Goal: Transaction & Acquisition: Purchase product/service

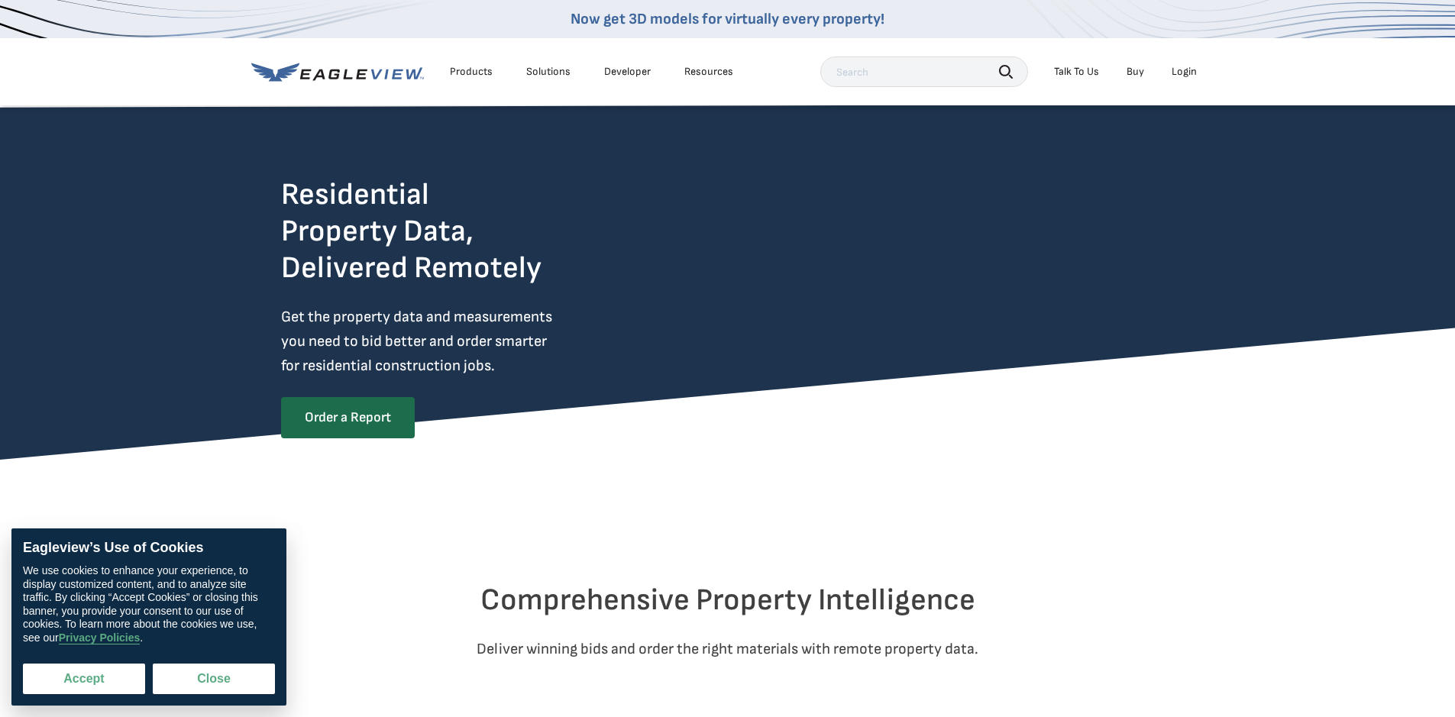
click at [115, 670] on button "Accept" at bounding box center [84, 679] width 122 height 31
checkbox input "true"
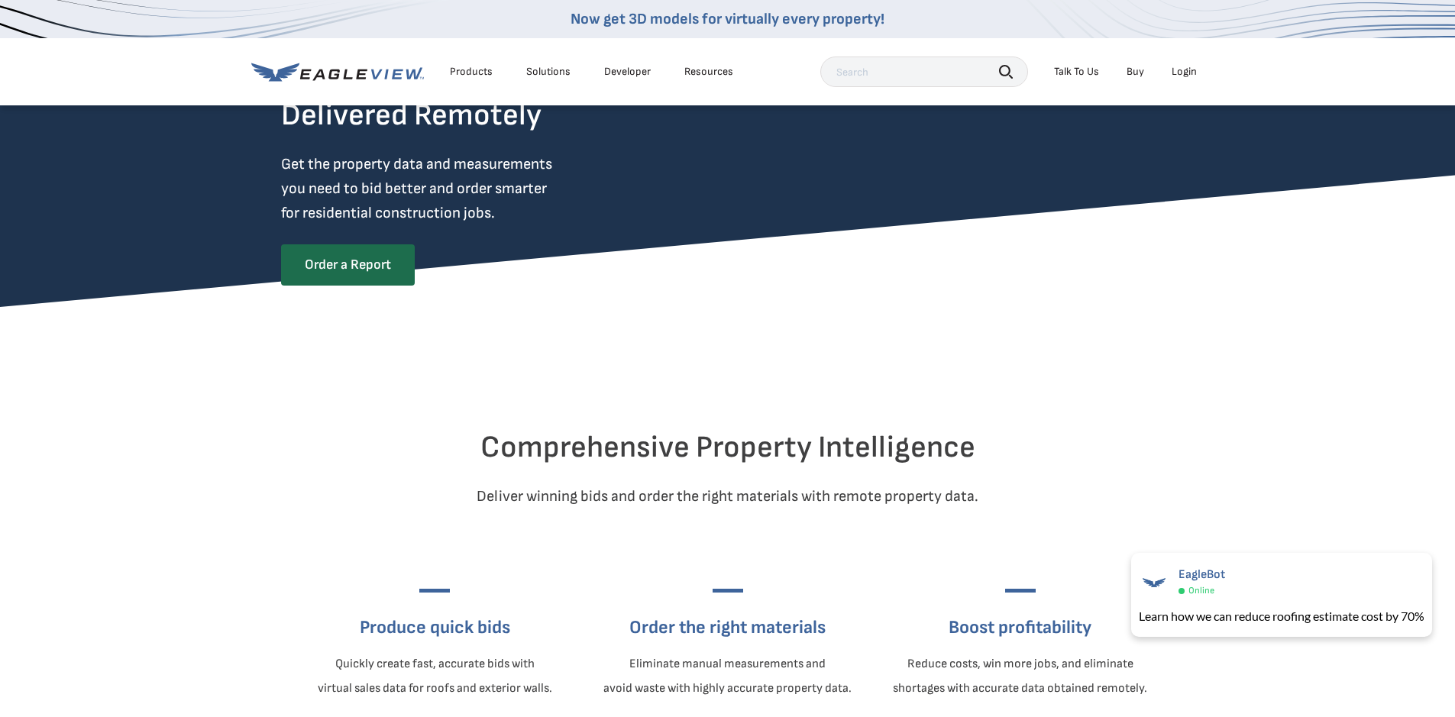
scroll to position [305, 0]
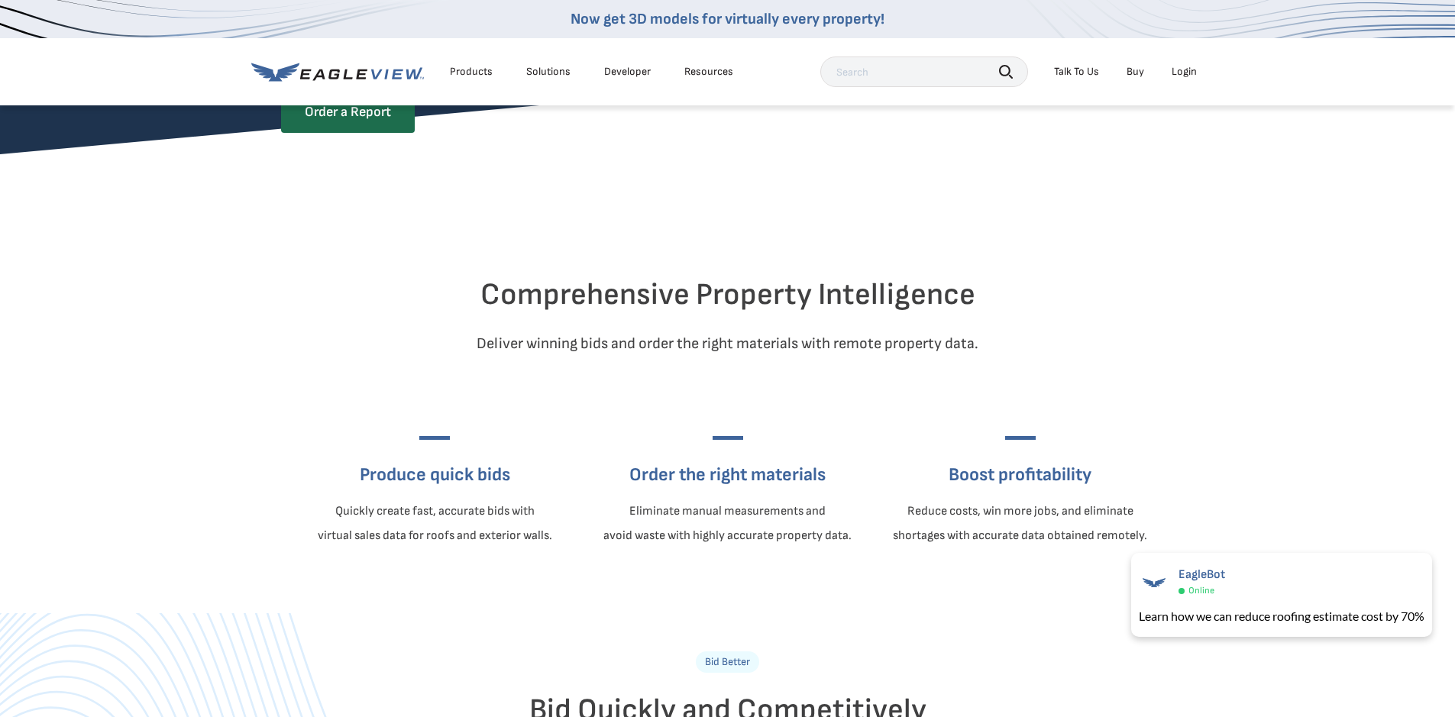
click at [1133, 71] on link "Buy" at bounding box center [1135, 72] width 18 height 14
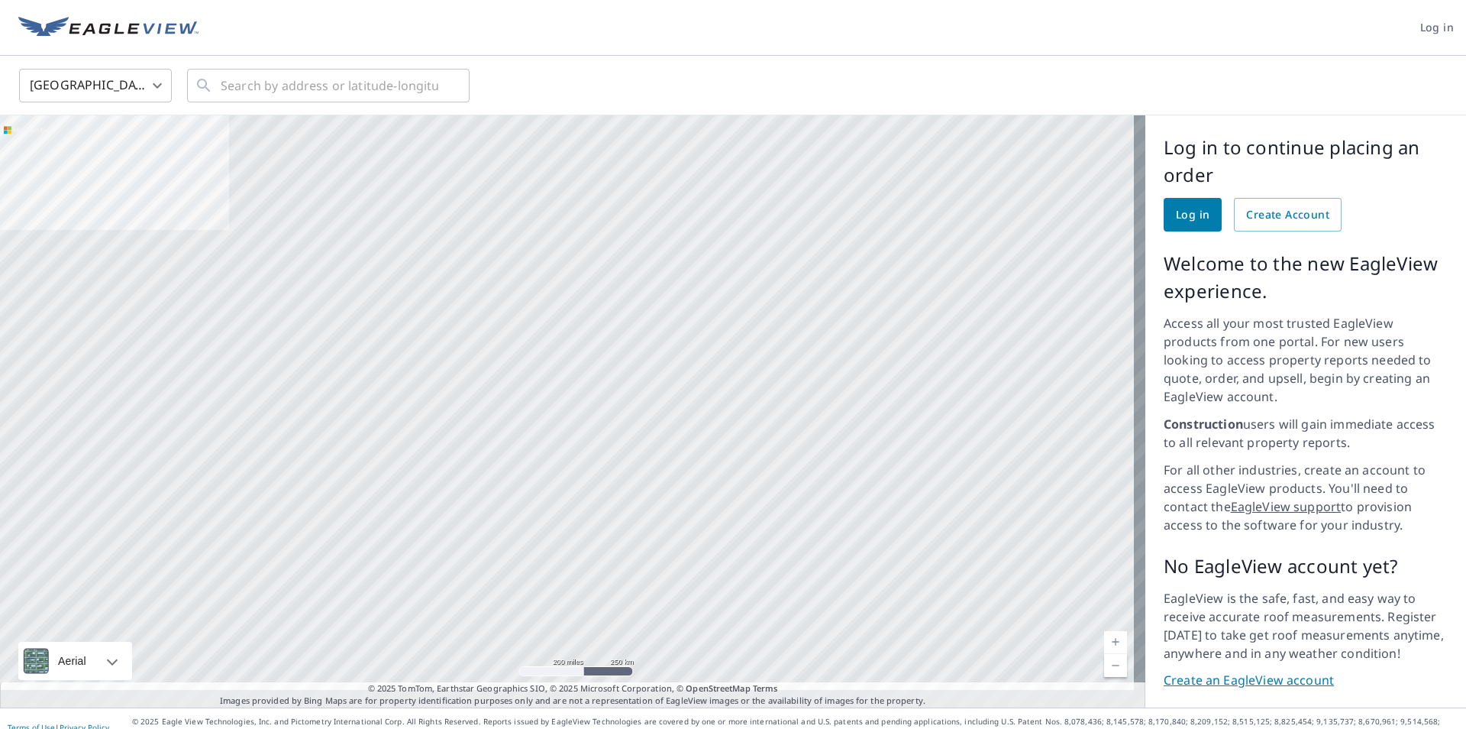
drag, startPoint x: 1226, startPoint y: 110, endPoint x: 1270, endPoint y: 128, distance: 47.2
click at [1307, 224] on span "Create Account" at bounding box center [1287, 214] width 83 height 19
